Goal: Participate in discussion

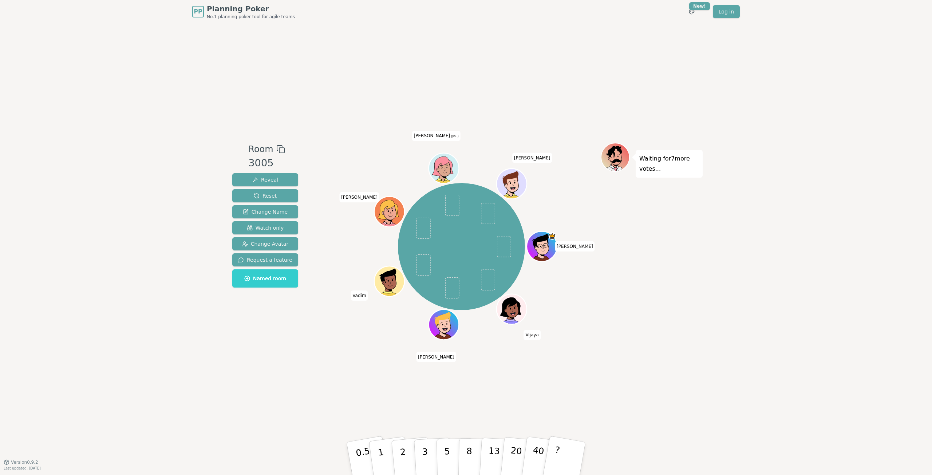
click at [671, 214] on div "Waiting for 7 more votes..." at bounding box center [651, 243] width 102 height 200
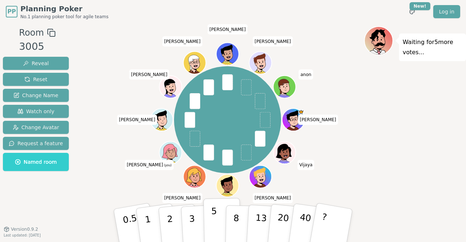
click at [215, 225] on p "5" at bounding box center [214, 225] width 6 height 39
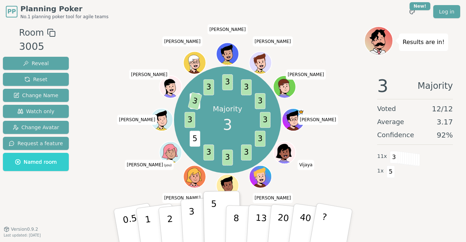
click at [199, 211] on button "3" at bounding box center [200, 225] width 40 height 57
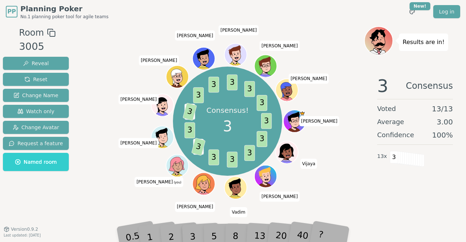
click at [368, 194] on div "3 Consensus Voted 13 / 13 Average 3.00 Confidence 100 % 13 x 3" at bounding box center [415, 143] width 102 height 146
click at [365, 186] on div "3 Consensus Voted 13 / 13 Average 3.00 Confidence 100 % 13 x 3" at bounding box center [415, 143] width 102 height 146
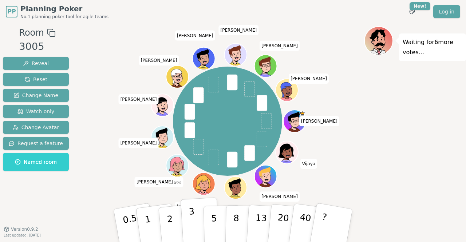
click at [196, 218] on button "3" at bounding box center [200, 225] width 40 height 57
click at [217, 217] on button "5" at bounding box center [221, 225] width 37 height 55
click at [193, 219] on p "3" at bounding box center [192, 226] width 8 height 40
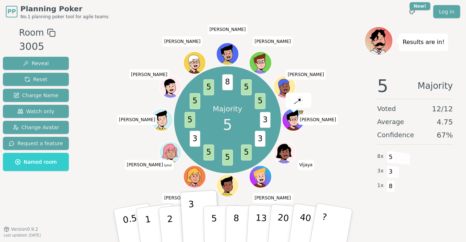
click at [215, 228] on p "5" at bounding box center [214, 232] width 6 height 39
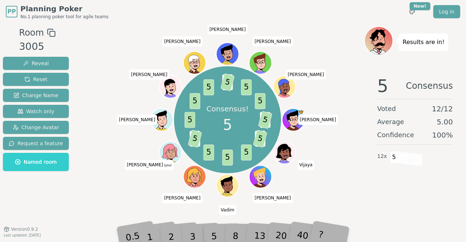
click at [356, 206] on div "Consensus! 5 3 5 3 5 5 5 5 3 5 5 5 5 8 5 5 5 [PERSON_NAME] [PERSON_NAME] [PERSO…" at bounding box center [227, 126] width 273 height 200
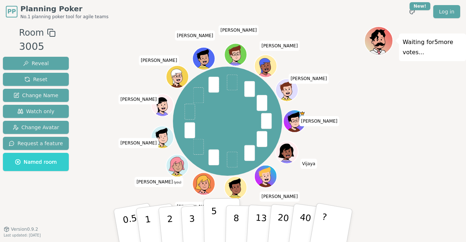
click at [216, 219] on button "5" at bounding box center [221, 225] width 37 height 55
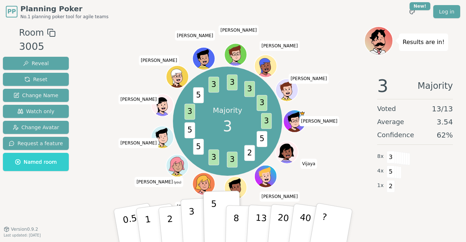
click at [188, 223] on button "3" at bounding box center [200, 225] width 40 height 57
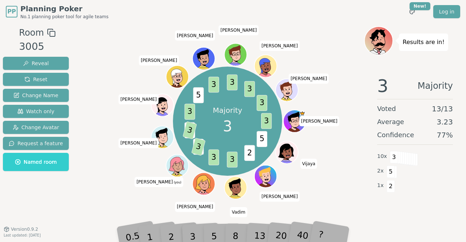
click at [92, 174] on div "Majority 3 3 5 2 3 3 5 3 5 3 3 5 3 3 3 3 [PERSON_NAME] [PERSON_NAME] [PERSON_NA…" at bounding box center [227, 121] width 273 height 164
click at [217, 235] on div "5" at bounding box center [222, 226] width 22 height 26
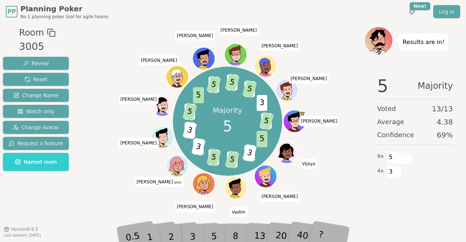
click at [376, 207] on div "5 Majority Voted 13 / 13 Average 4.38 Confidence 69 % 9 x 5 4 x 3" at bounding box center [415, 143] width 102 height 146
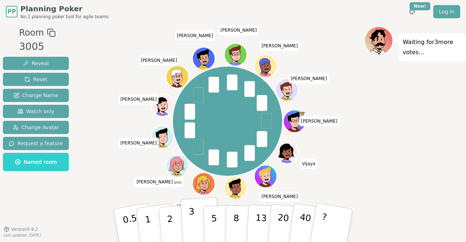
click at [189, 217] on p "3" at bounding box center [192, 226] width 8 height 40
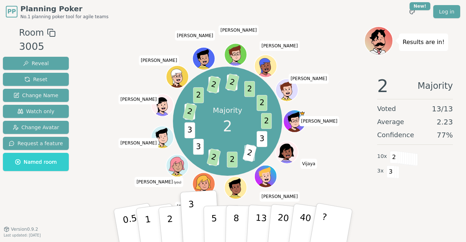
click at [99, 179] on div "Majority 2 2 3 ? 2 2 3 2 3 3 3 2 2 3 2 5 2 2 2 [PERSON_NAME] [PERSON_NAME] [PER…" at bounding box center [227, 121] width 273 height 164
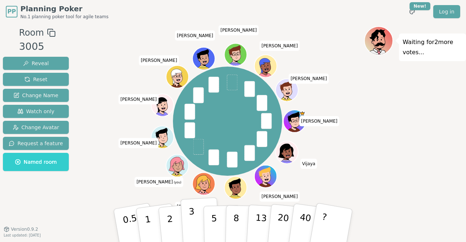
click at [200, 222] on button "3" at bounding box center [200, 225] width 40 height 57
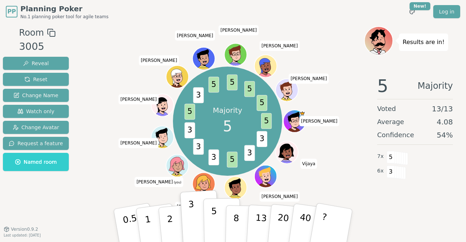
click at [214, 227] on p "5" at bounding box center [214, 225] width 6 height 39
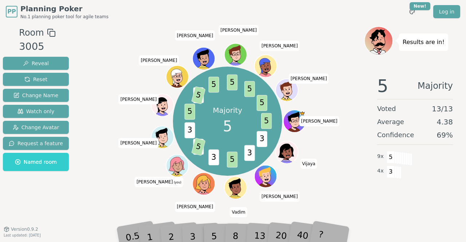
click at [68, 180] on div "Room 3005 Reveal Reset Change Name Watch only Change Avatar Request a feature N…" at bounding box center [233, 126] width 466 height 200
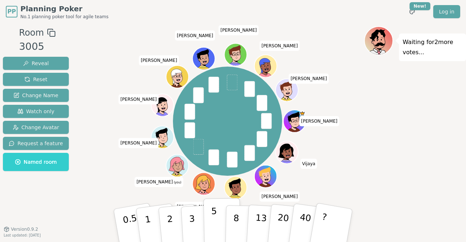
click at [220, 214] on button "5" at bounding box center [221, 225] width 37 height 55
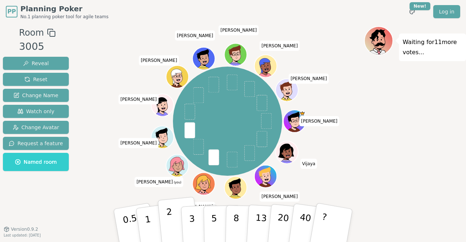
click at [170, 221] on p "2" at bounding box center [170, 227] width 9 height 40
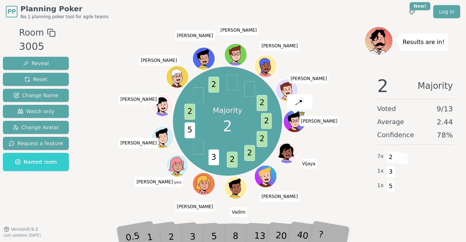
click at [195, 229] on div "3" at bounding box center [199, 225] width 23 height 27
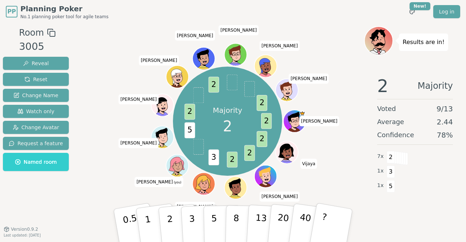
click at [195, 229] on button "3" at bounding box center [201, 233] width 40 height 57
click at [114, 101] on div "Majority 2 2 2 2 2 3 3 5 2 2 2 2 2 [PERSON_NAME] [PERSON_NAME] [PERSON_NAME] (y…" at bounding box center [227, 121] width 273 height 164
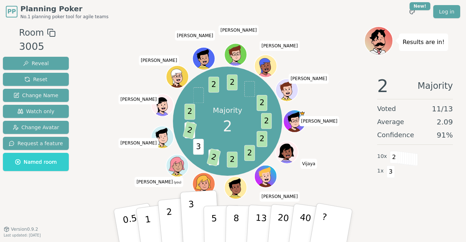
click at [170, 221] on p "2" at bounding box center [170, 227] width 9 height 40
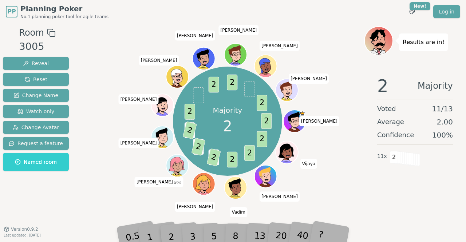
click at [98, 153] on div "Majority 2 2 2 2 2 3 2 3 2 5 2 2 2 2 2 [PERSON_NAME] [PERSON_NAME] [PERSON_NAME…" at bounding box center [227, 121] width 273 height 164
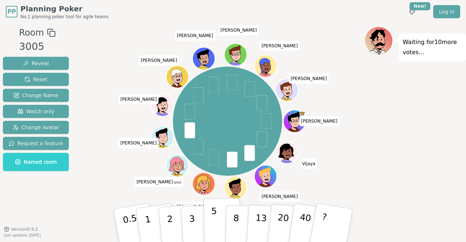
click at [218, 221] on button "5" at bounding box center [221, 225] width 37 height 55
click at [170, 219] on p "2" at bounding box center [170, 227] width 9 height 40
